Goal: Task Accomplishment & Management: Use online tool/utility

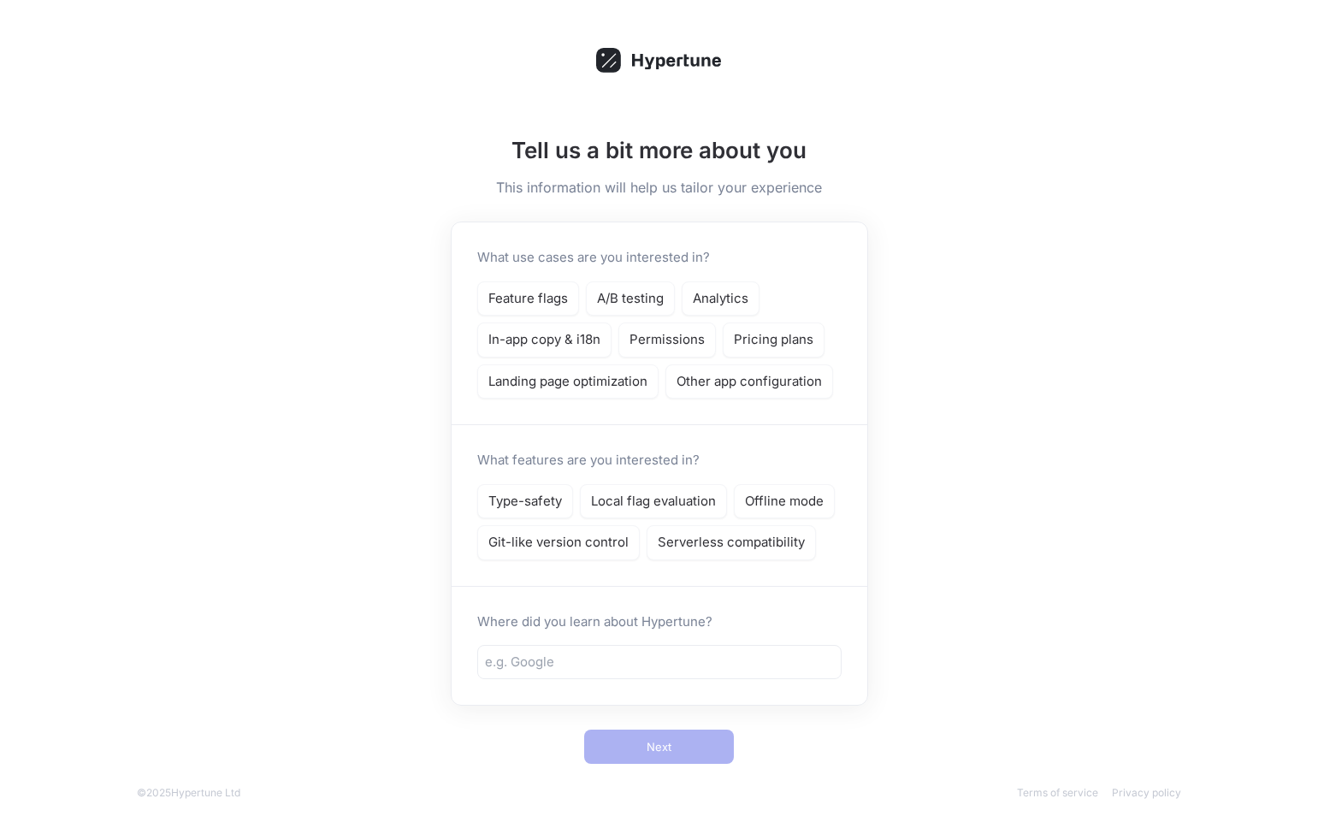
click at [1236, 107] on div "Tell us a bit more about you This information will help us tailor your experien…" at bounding box center [659, 414] width 1318 height 828
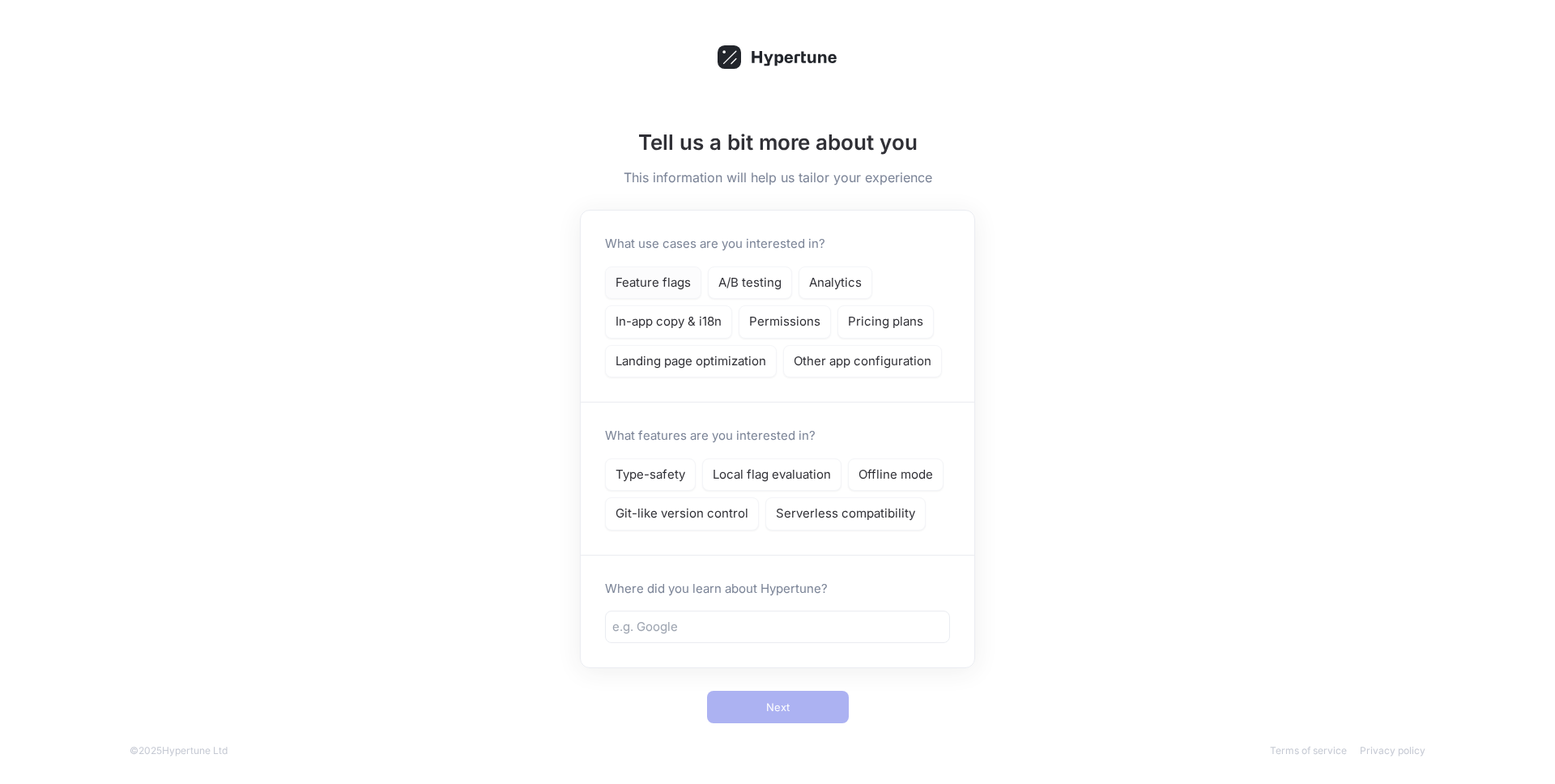
click at [669, 274] on p "Feature flags" at bounding box center [653, 283] width 76 height 19
click at [641, 480] on p "Type-safety" at bounding box center [651, 475] width 70 height 19
click at [737, 468] on p "Local flag evaluation" at bounding box center [772, 475] width 118 height 19
drag, startPoint x: 825, startPoint y: 637, endPoint x: 825, endPoint y: 628, distance: 9.0
click at [825, 636] on div at bounding box center [778, 627] width 345 height 32
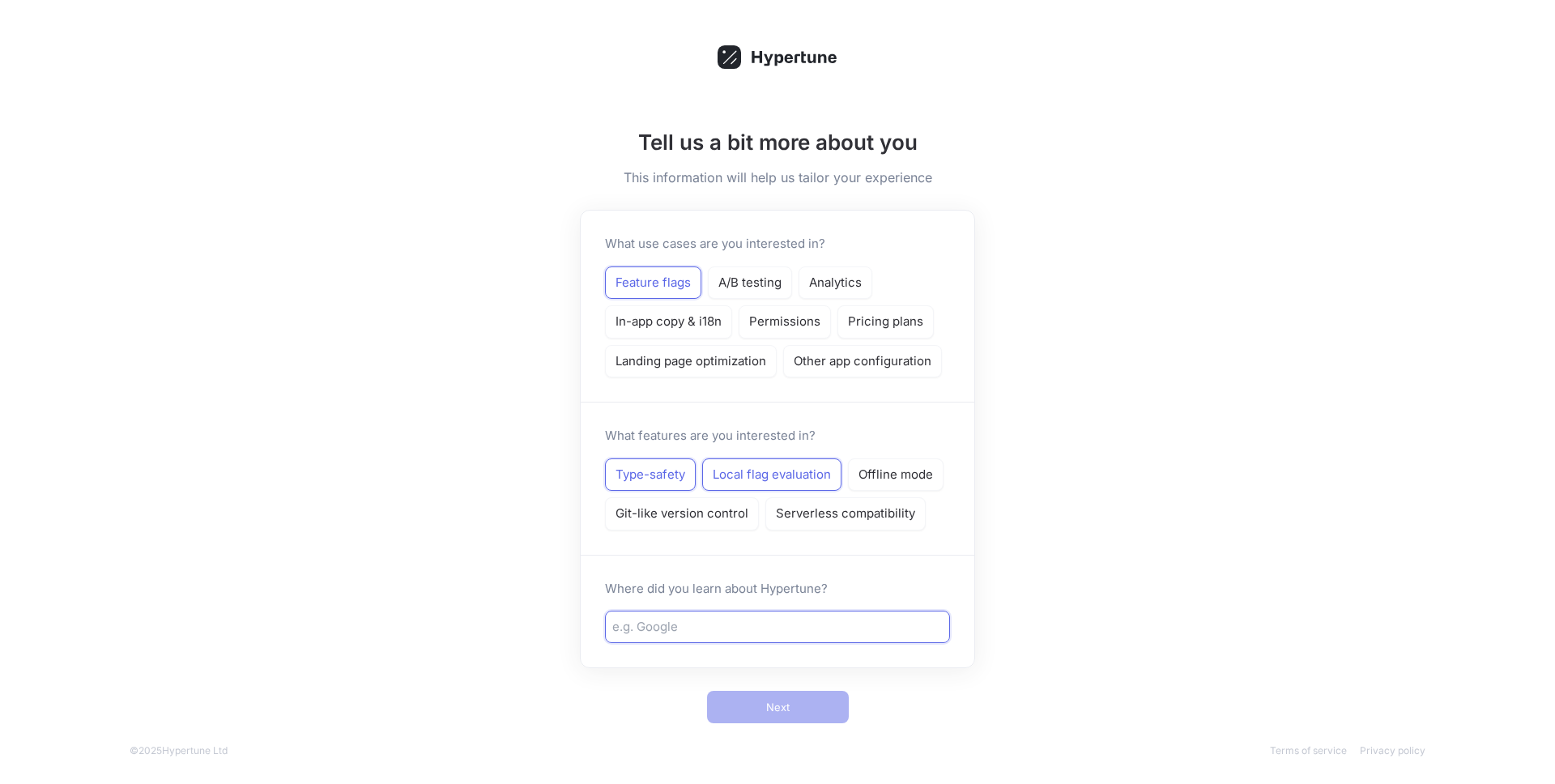
click at [825, 627] on input "text" at bounding box center [777, 627] width 331 height 19
click at [640, 627] on input "Collegue" at bounding box center [777, 627] width 331 height 19
type input "Colleague"
click at [782, 712] on span "Next" at bounding box center [778, 706] width 24 height 9
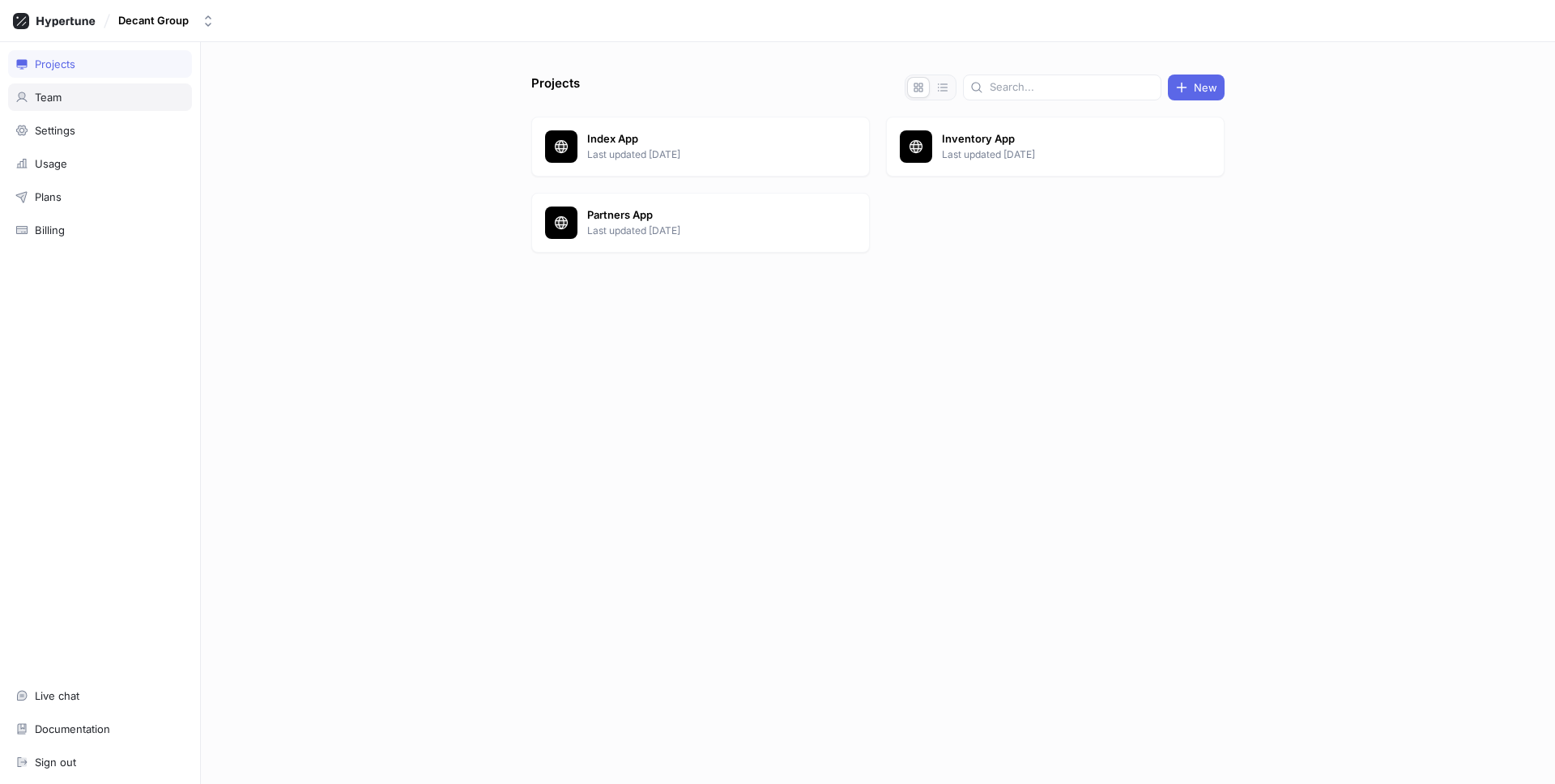
click at [98, 103] on div "Team" at bounding box center [99, 98] width 170 height 13
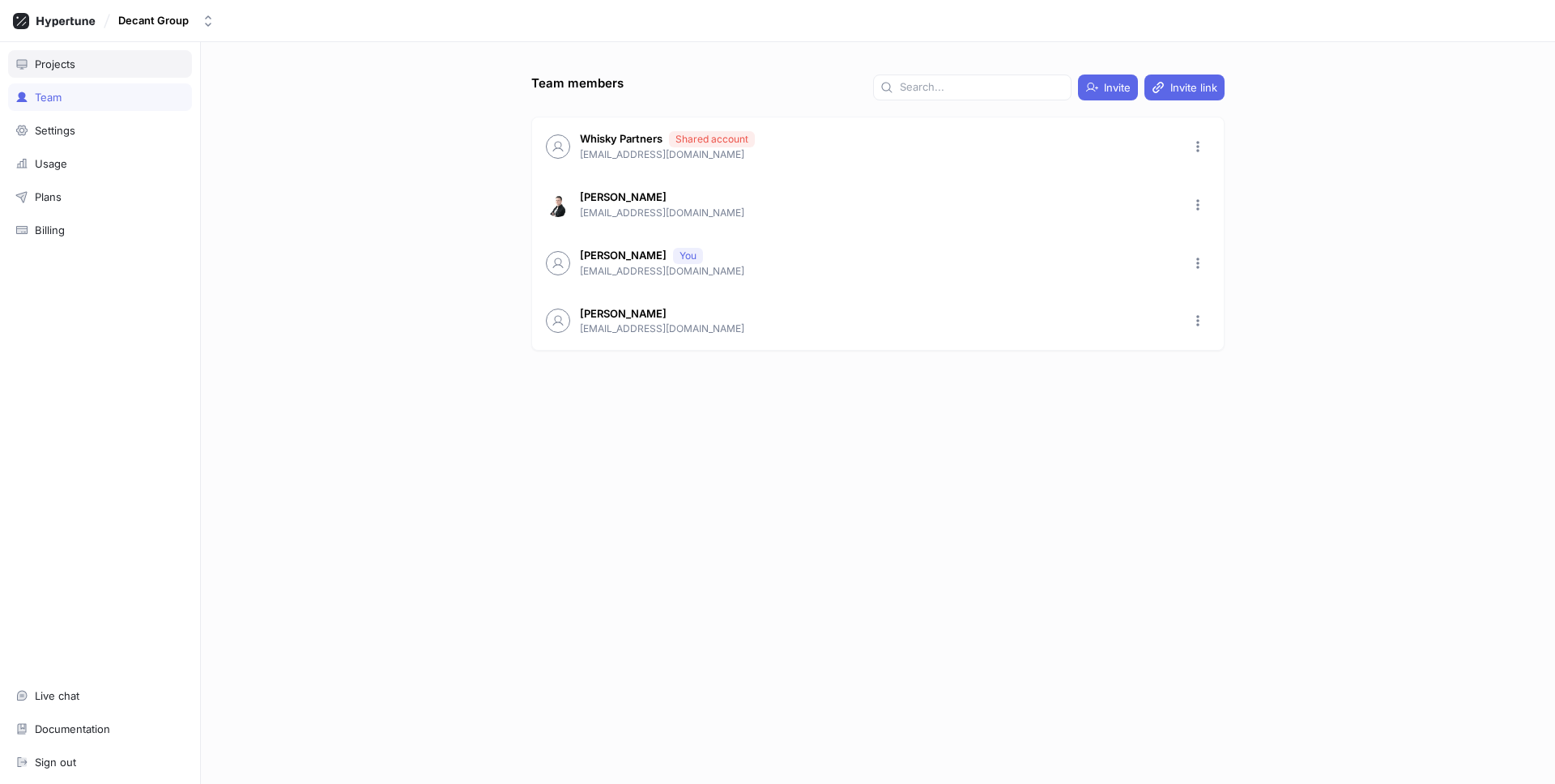
click at [102, 62] on div "Projects" at bounding box center [99, 64] width 170 height 13
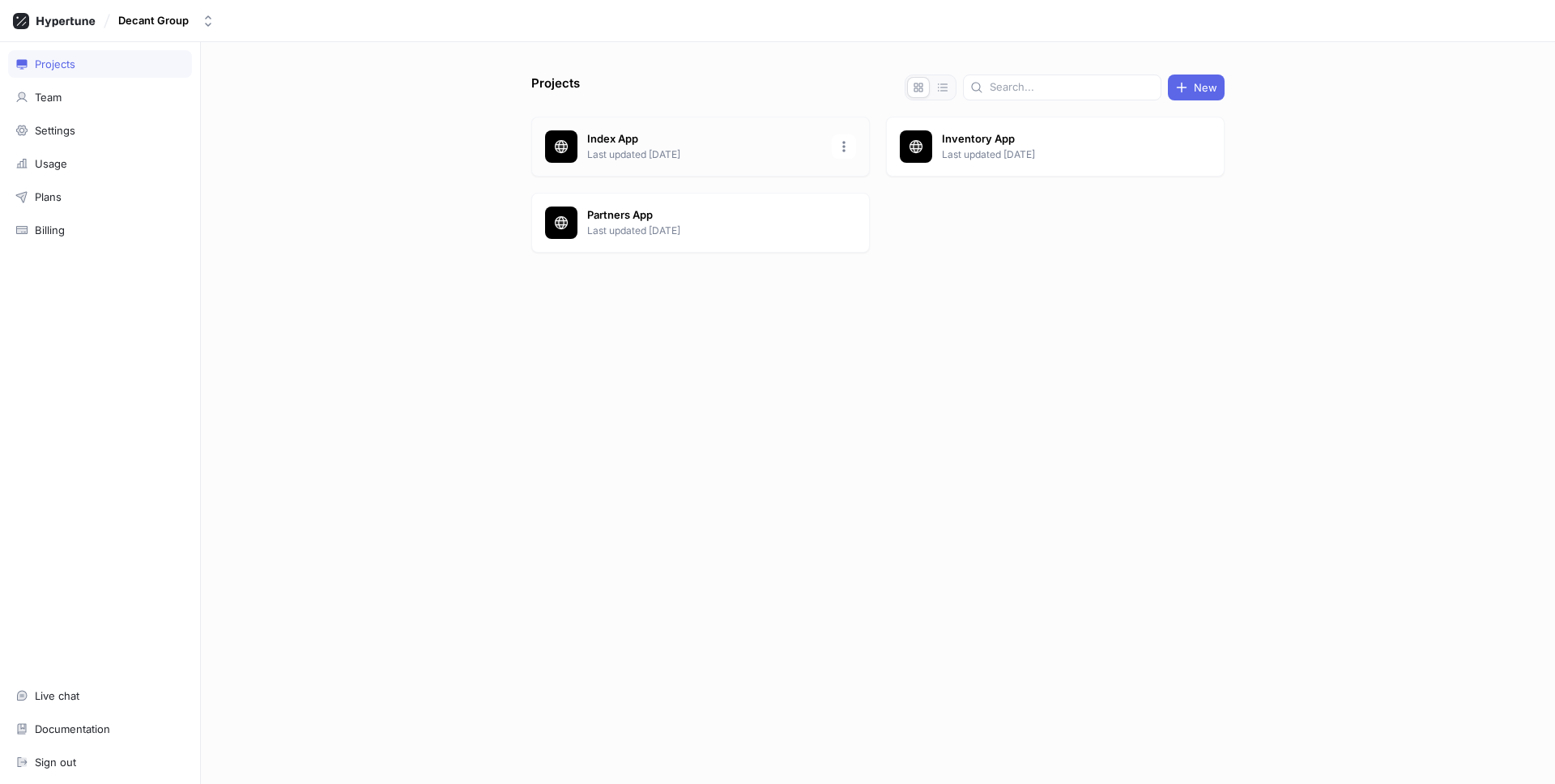
click at [787, 148] on p "Last updated [DATE]" at bounding box center [705, 154] width 235 height 14
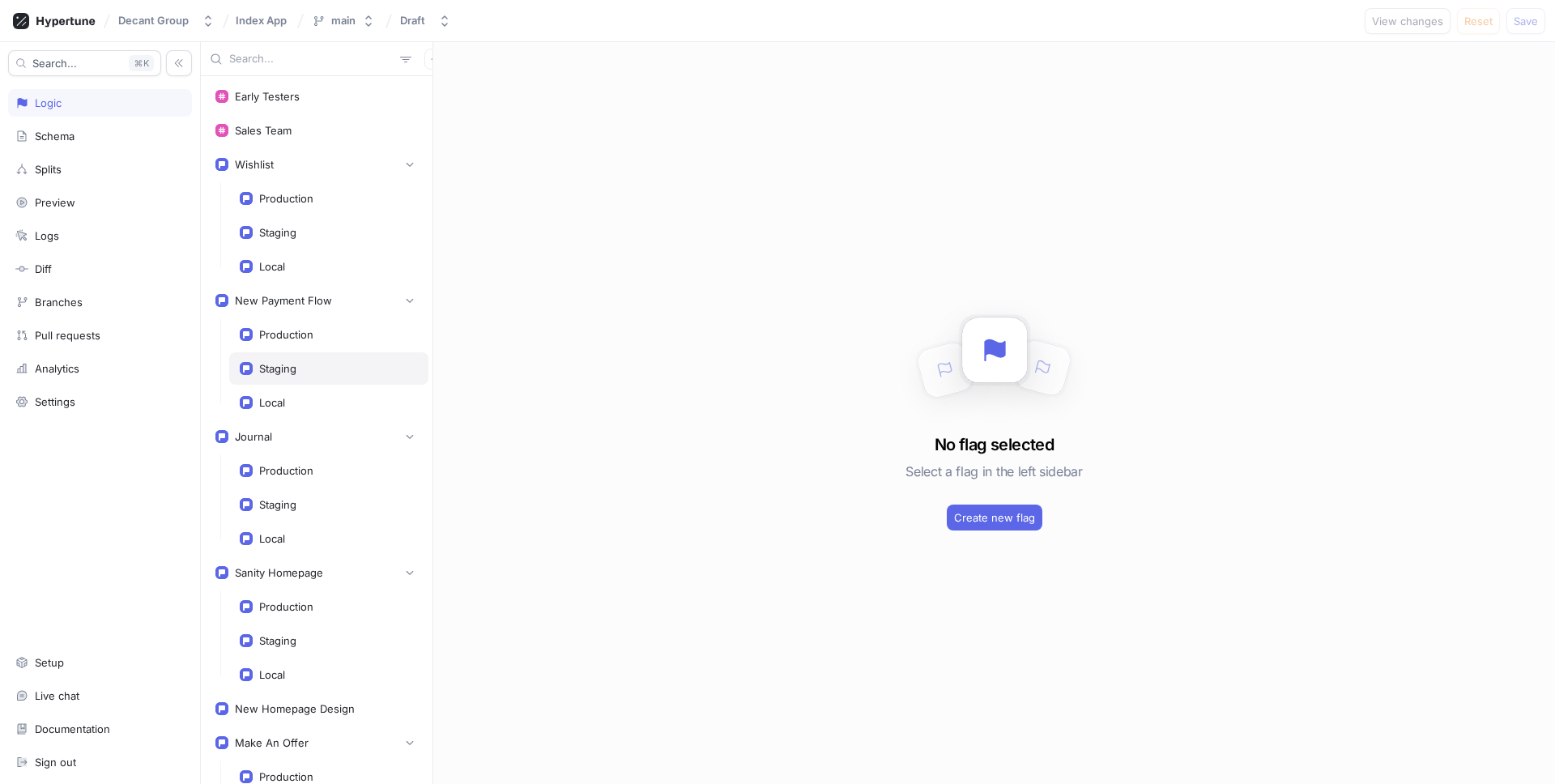
click at [344, 375] on div "Staging" at bounding box center [329, 368] width 199 height 32
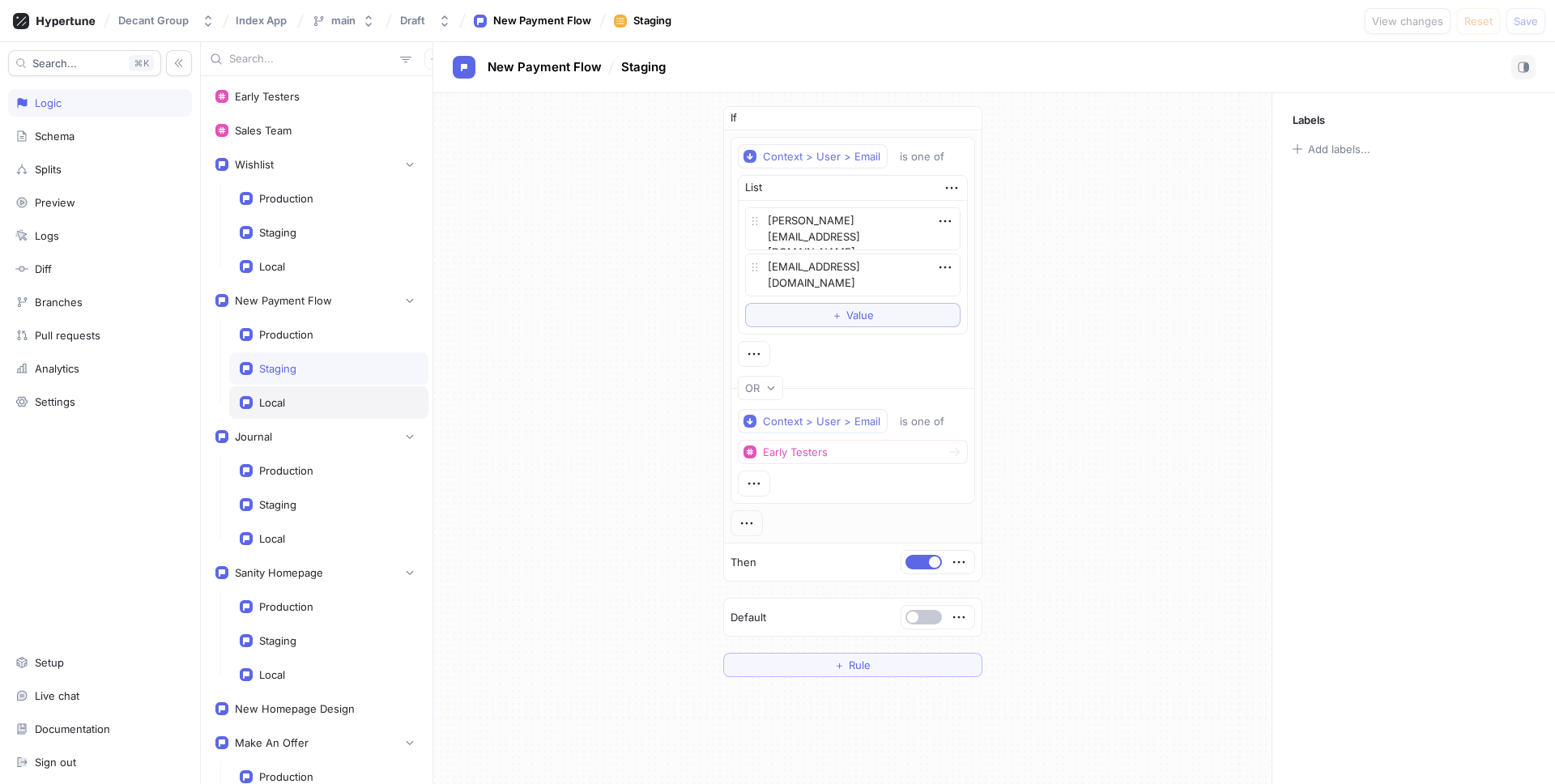
click at [309, 413] on div "Local" at bounding box center [329, 402] width 199 height 32
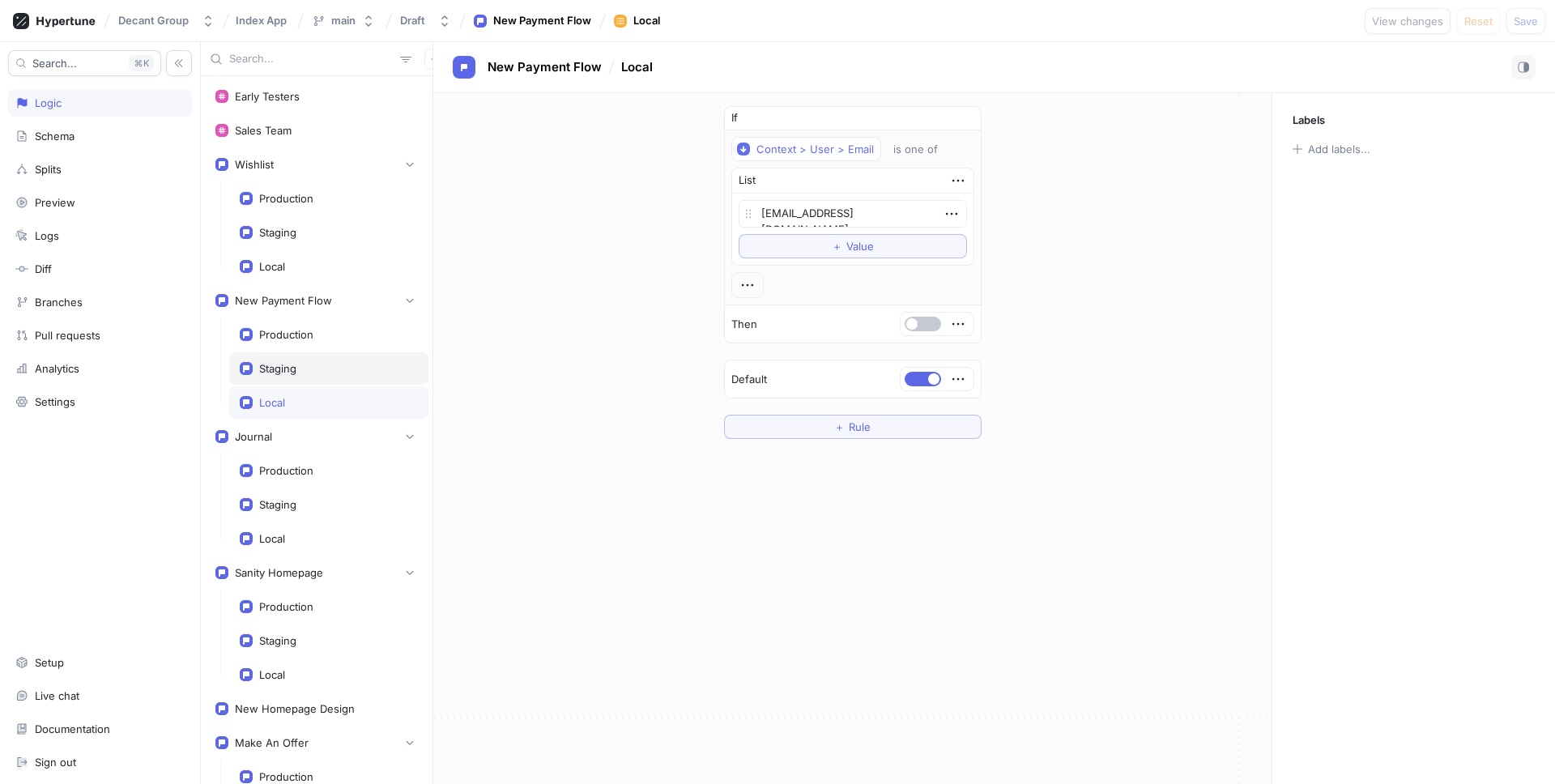
click at [321, 377] on div "Staging" at bounding box center [329, 368] width 199 height 32
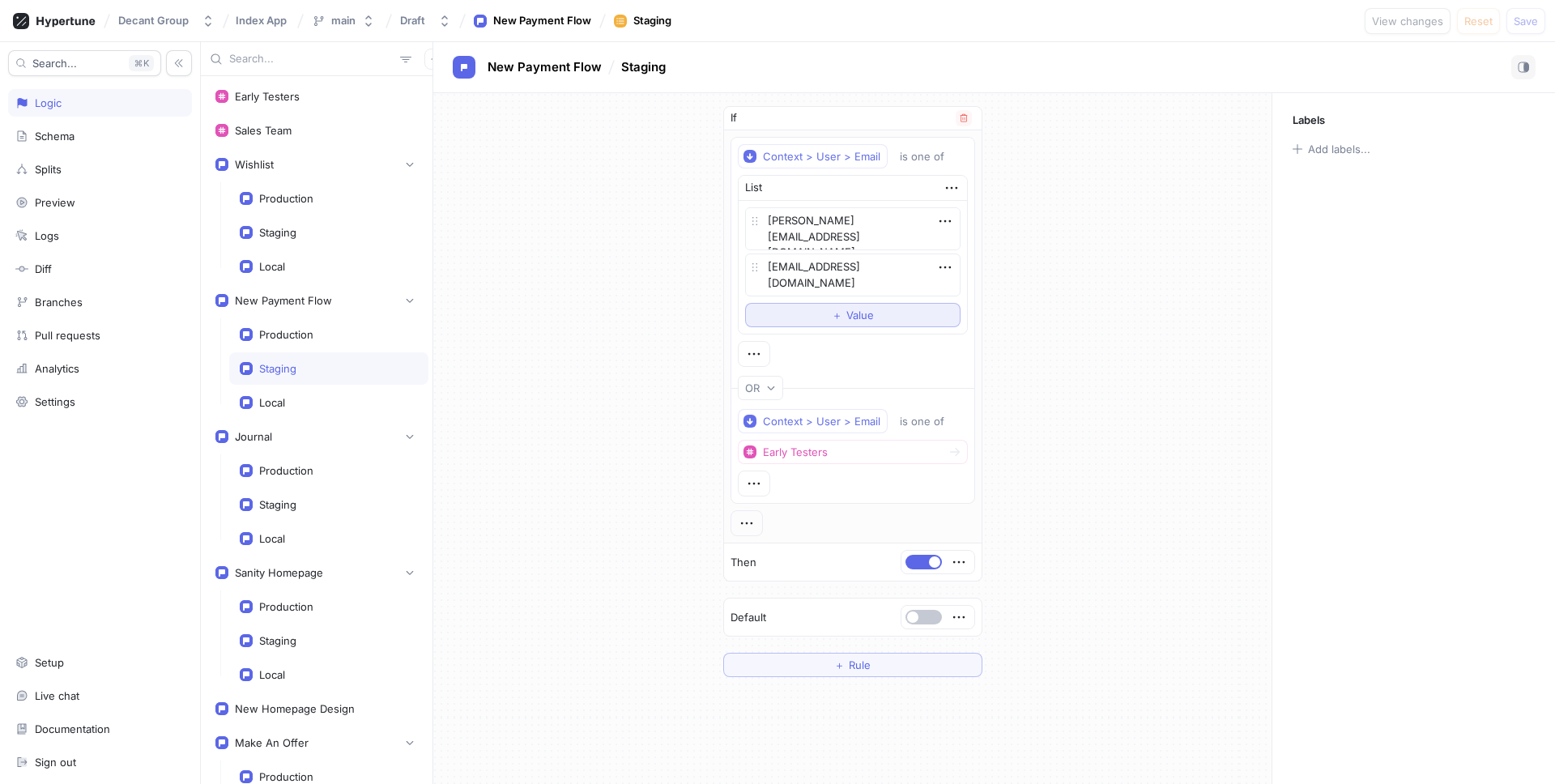
click at [881, 318] on button "＋ Value" at bounding box center [852, 315] width 215 height 25
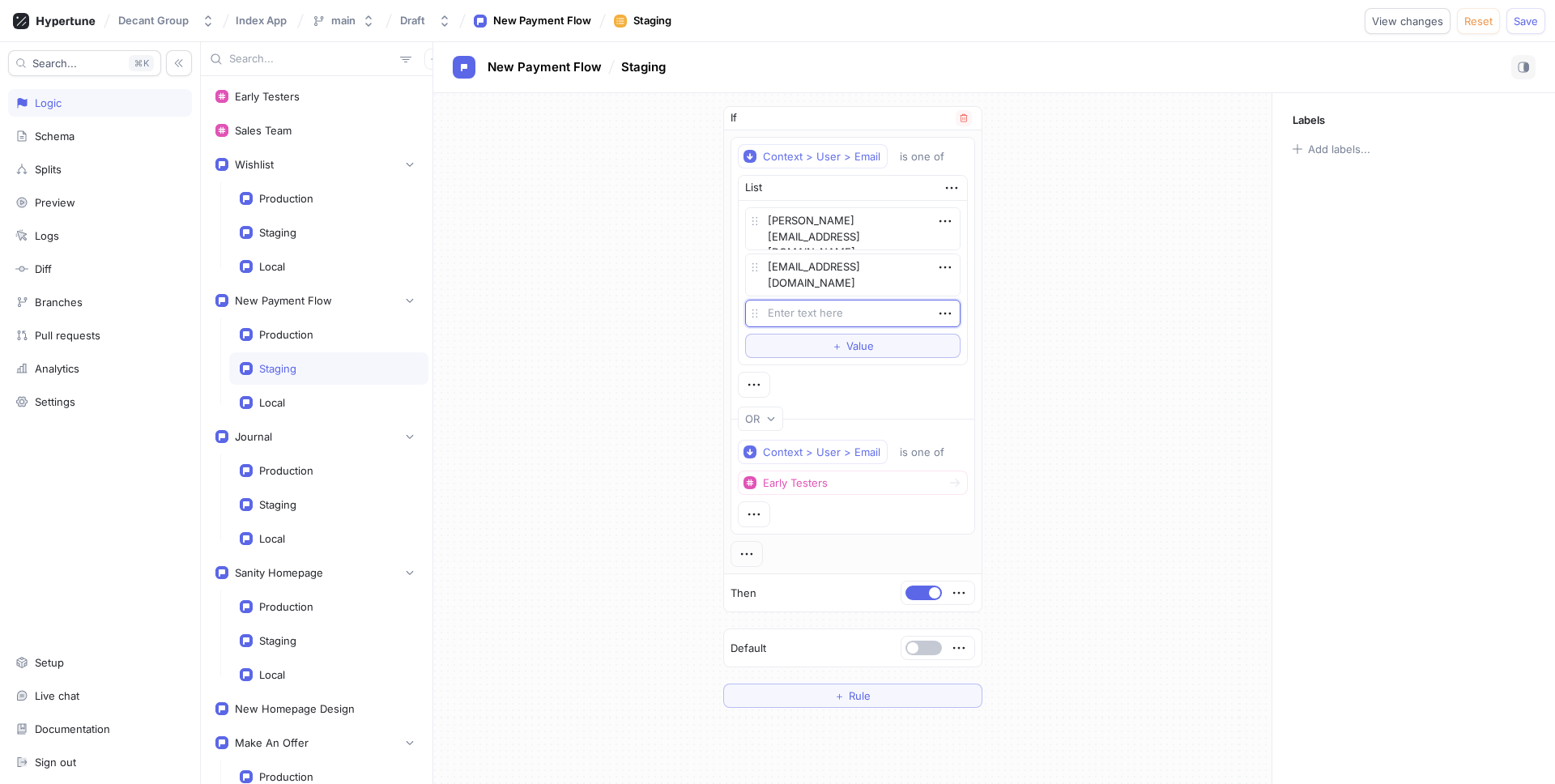
type textarea "x"
type textarea "c"
type textarea "x"
type textarea "cb"
type textarea "x"
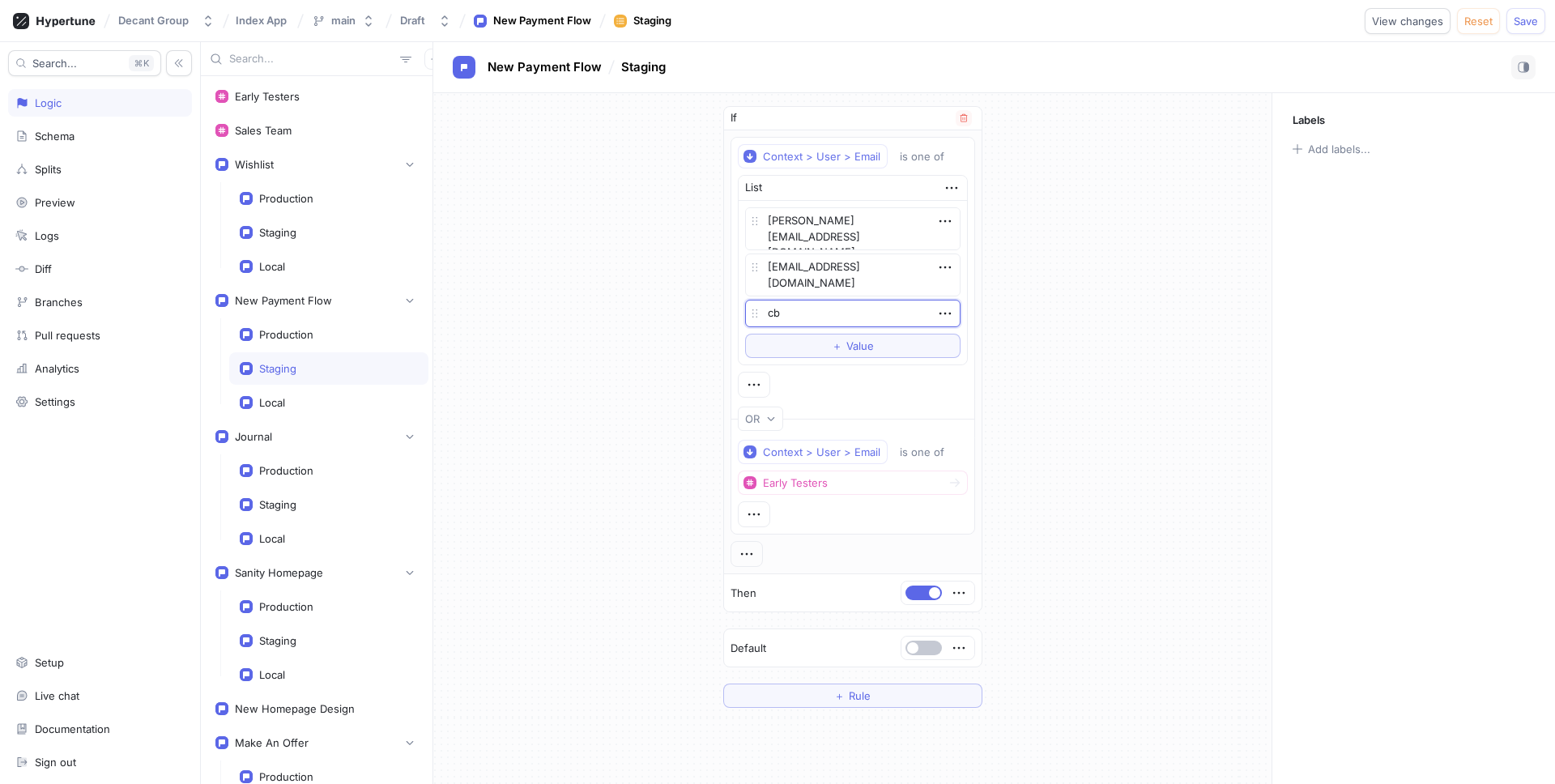
type textarea "cbo"
type textarea "x"
type textarea "cbon"
type textarea "x"
type textarea "cbone"
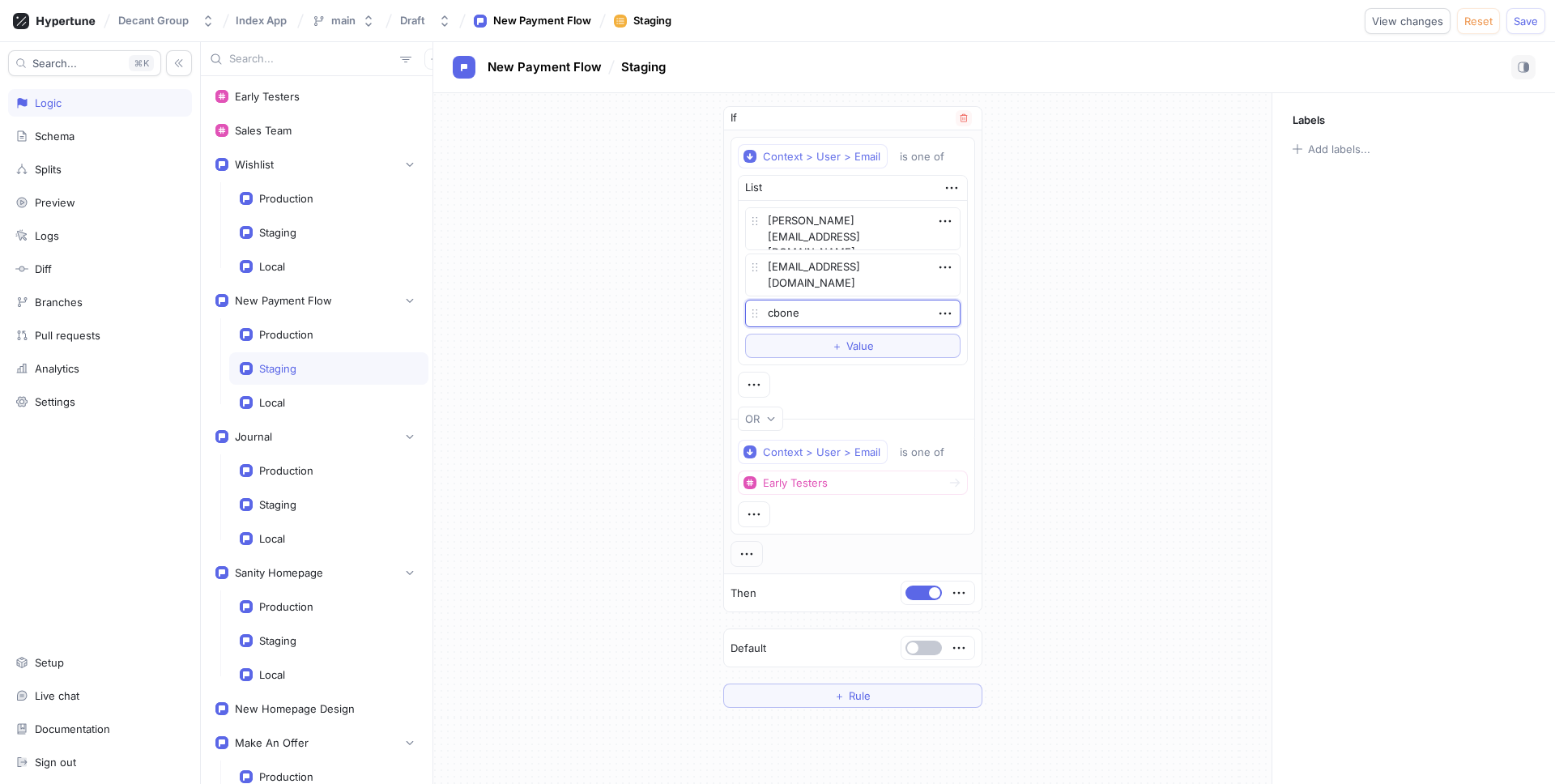
type textarea "x"
type textarea "cbone@"
type textarea "x"
type textarea "cbone@d"
type textarea "x"
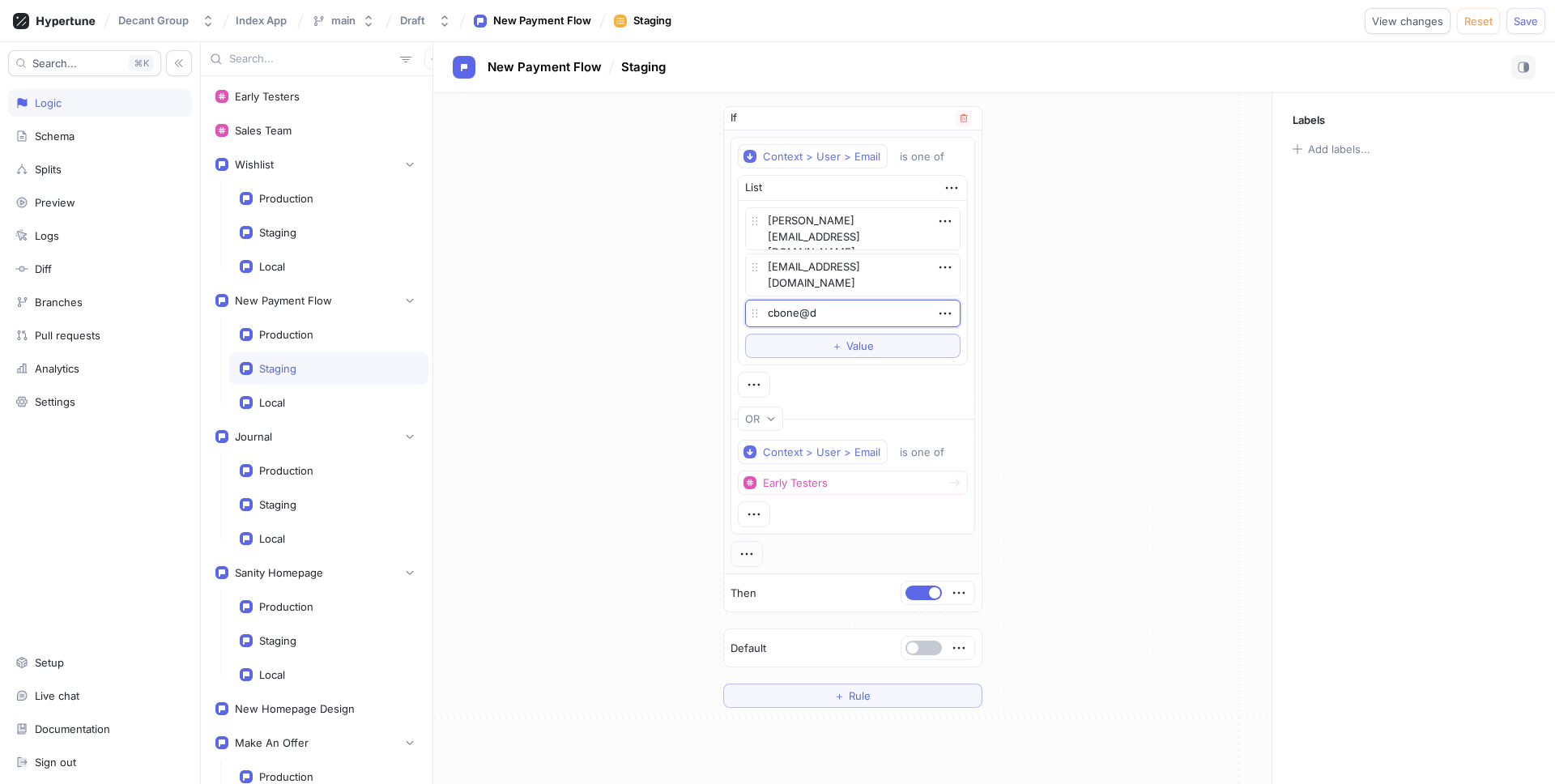
type textarea "cbone@de"
type textarea "x"
type textarea "cbone@dec"
type textarea "x"
type textarea "cbone@deca"
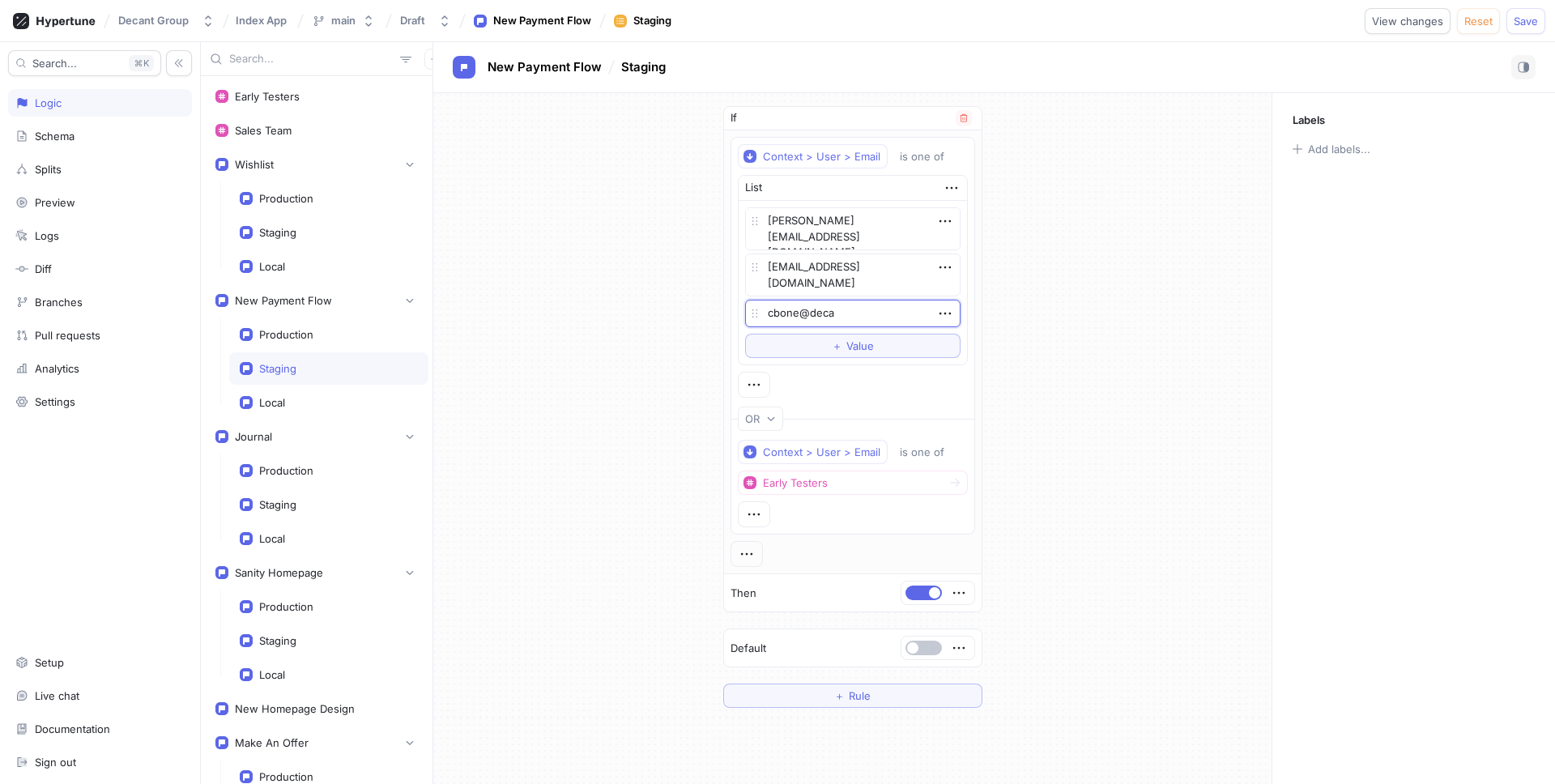
type textarea "x"
type textarea "cbone@decan"
drag, startPoint x: 876, startPoint y: 312, endPoint x: 738, endPoint y: 312, distance: 138.0
click at [738, 312] on div "List [PERSON_NAME][EMAIL_ADDRESS][DOMAIN_NAME] [EMAIL_ADDRESS][DOMAIN_NAME] cbo…" at bounding box center [852, 270] width 230 height 190
paste textarea "[EMAIL_ADDRESS][DOMAIN_NAME]"
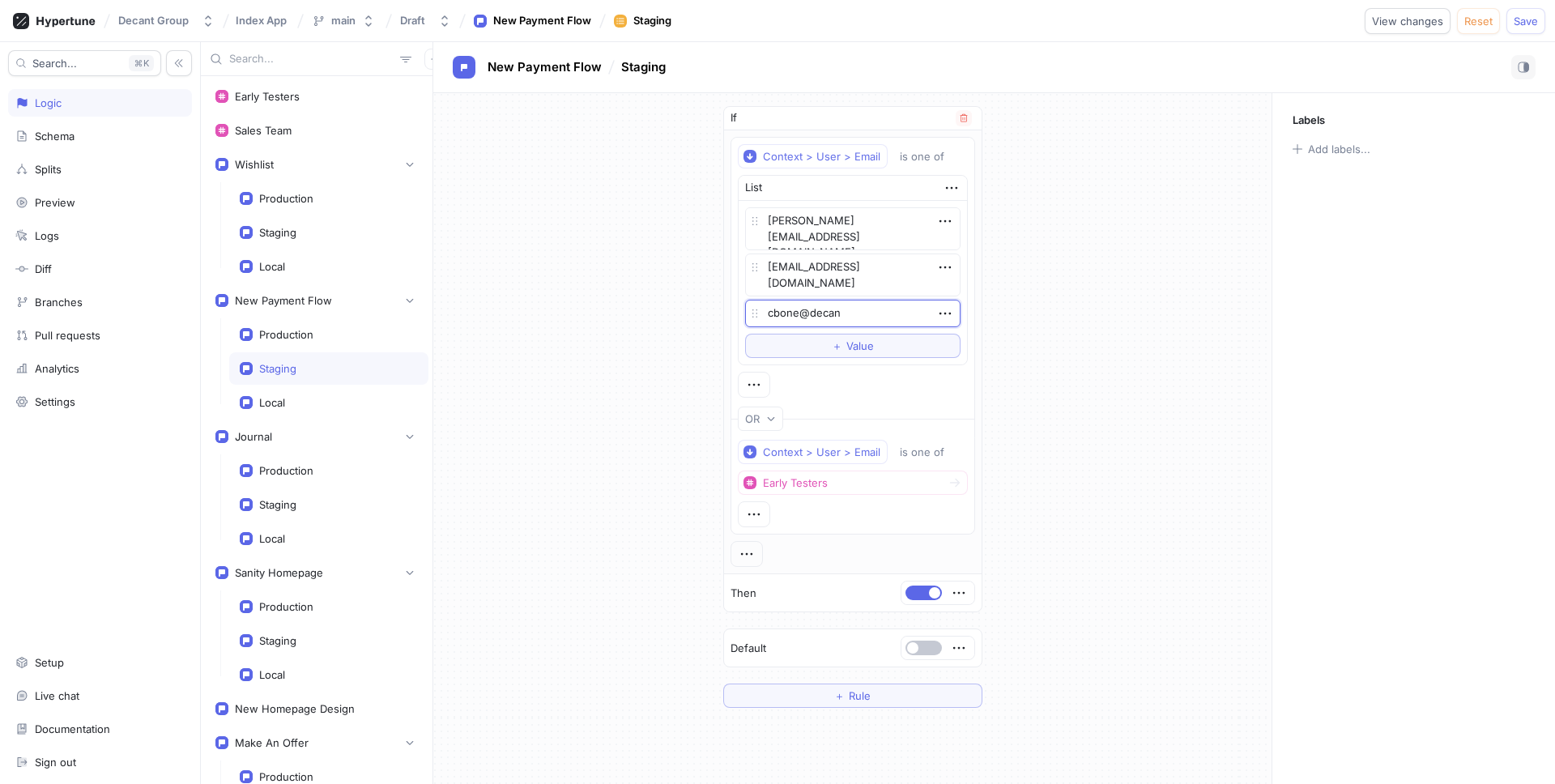
type textarea "x"
type textarea "[EMAIL_ADDRESS][DOMAIN_NAME]"
click at [1009, 311] on div "If Context > User > Email is one of List [PERSON_NAME][EMAIL_ADDRESS][DOMAIN_NA…" at bounding box center [851, 406] width 838 height 628
click at [1247, 16] on span "Save" at bounding box center [1526, 21] width 25 height 9
click at [287, 405] on div "Local" at bounding box center [329, 402] width 178 height 13
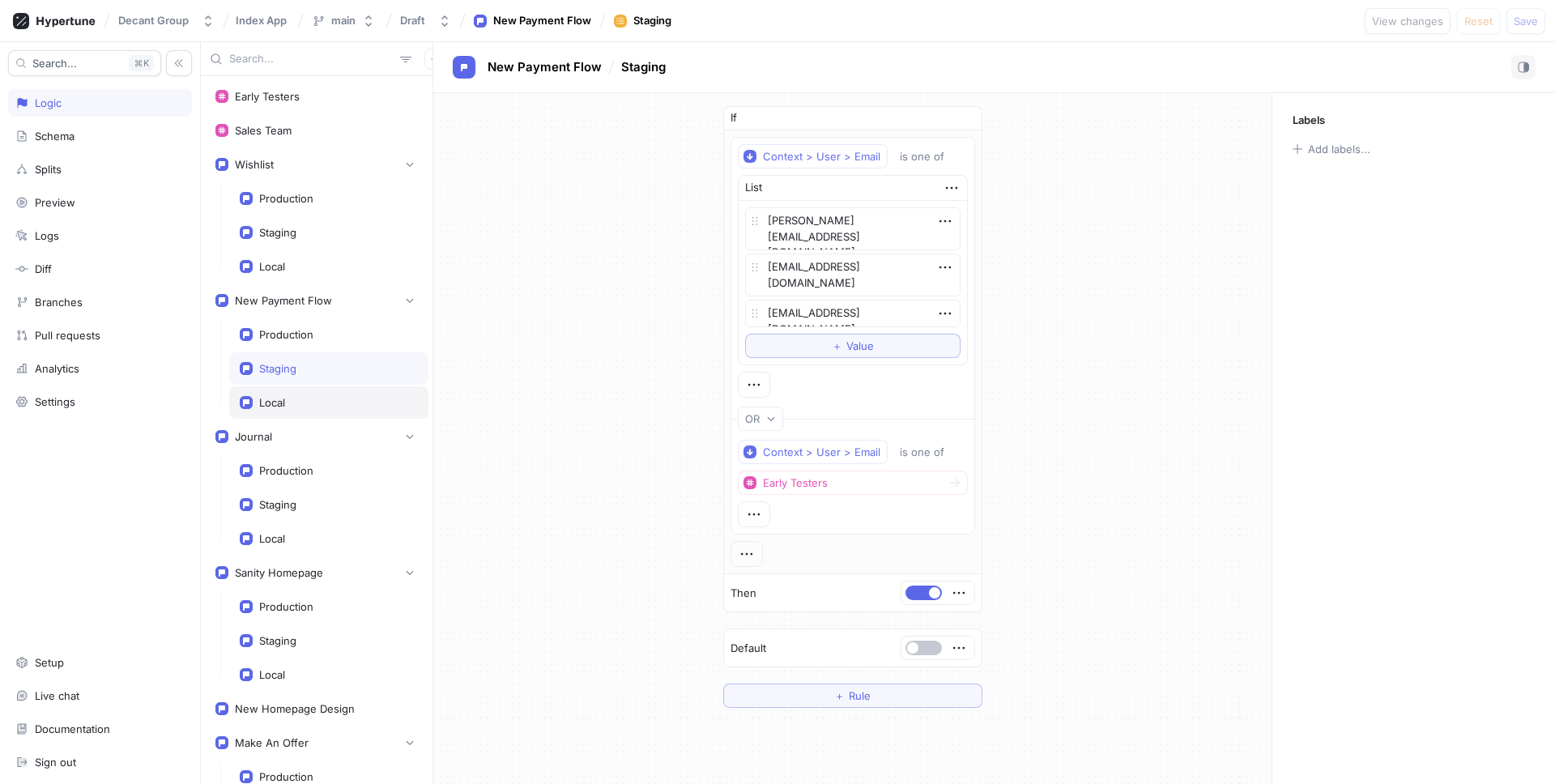
type textarea "x"
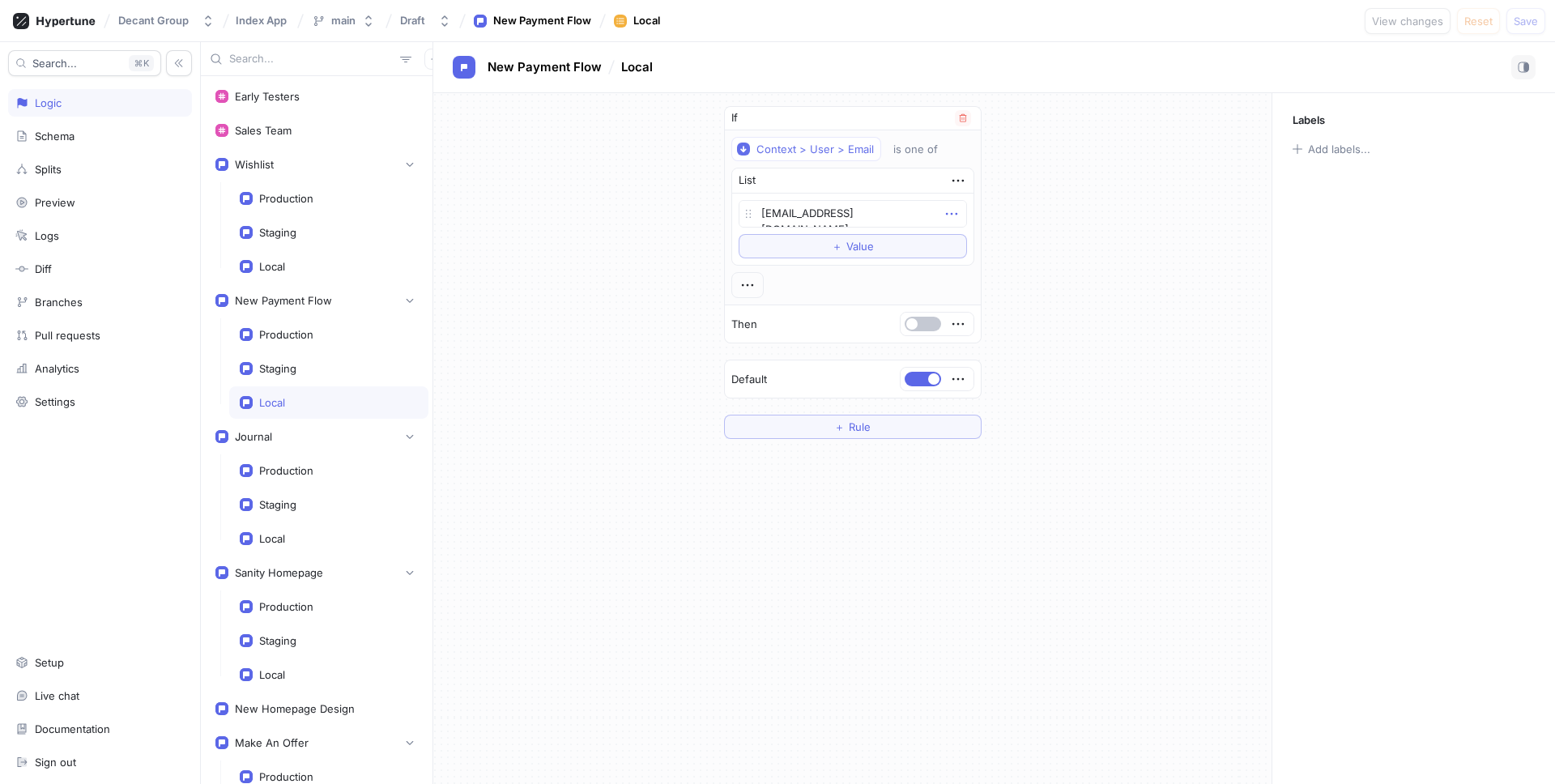
click at [955, 216] on icon "button" at bounding box center [951, 213] width 18 height 18
click at [975, 237] on p "Delete" at bounding box center [983, 243] width 32 height 16
click at [1247, 16] on span "Save" at bounding box center [1526, 21] width 25 height 9
